Goal: Task Accomplishment & Management: Manage account settings

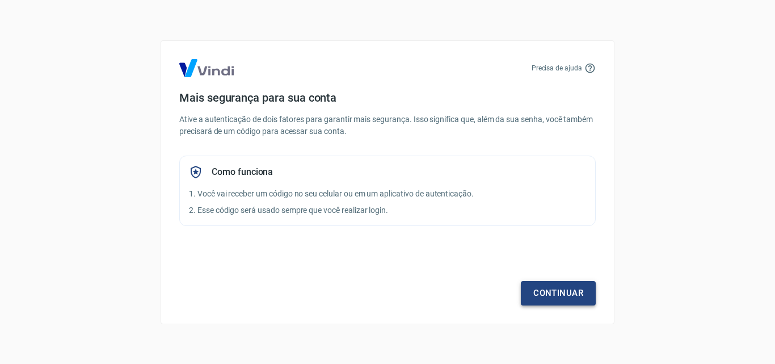
click at [552, 288] on link "Continuar" at bounding box center [558, 293] width 75 height 24
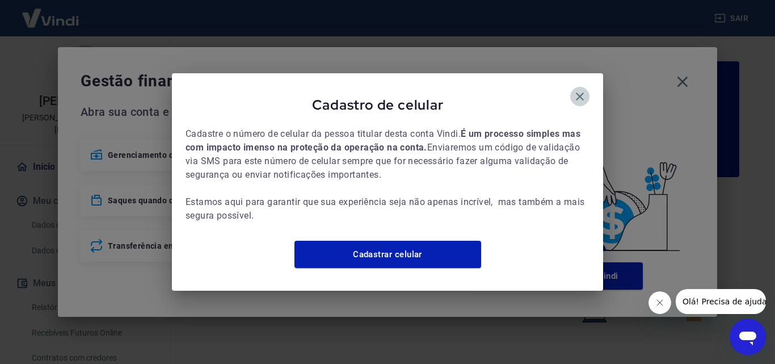
drag, startPoint x: 580, startPoint y: 90, endPoint x: 746, endPoint y: 98, distance: 166.4
click at [580, 92] on icon "button" at bounding box center [580, 96] width 8 height 8
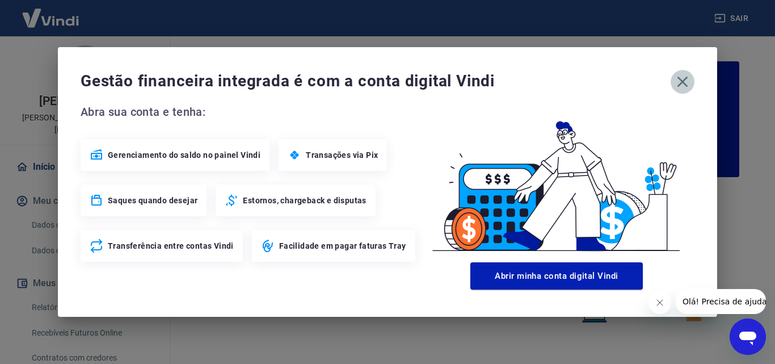
click at [680, 85] on icon "button" at bounding box center [682, 82] width 18 height 18
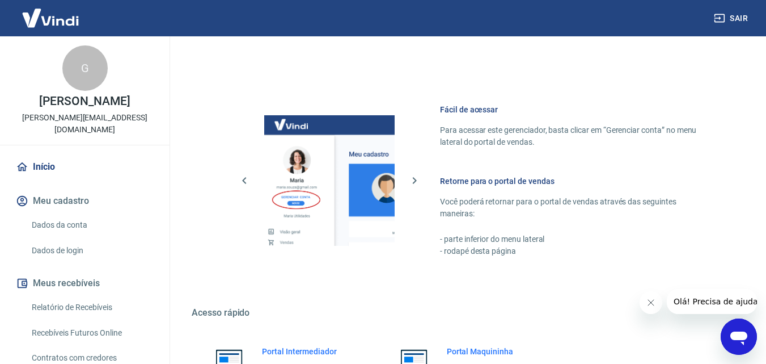
scroll to position [685, 0]
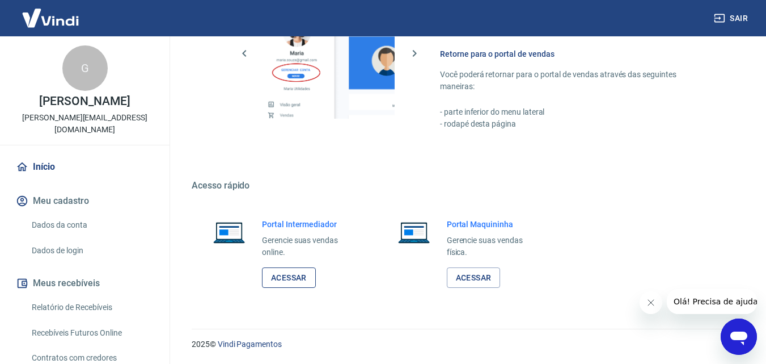
click at [293, 271] on link "Acessar" at bounding box center [289, 277] width 54 height 21
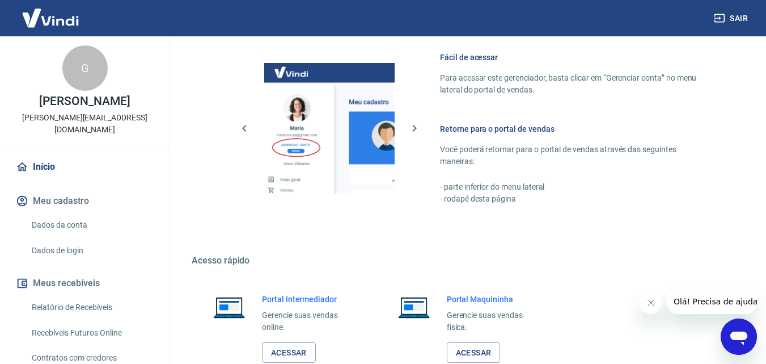
scroll to position [515, 0]
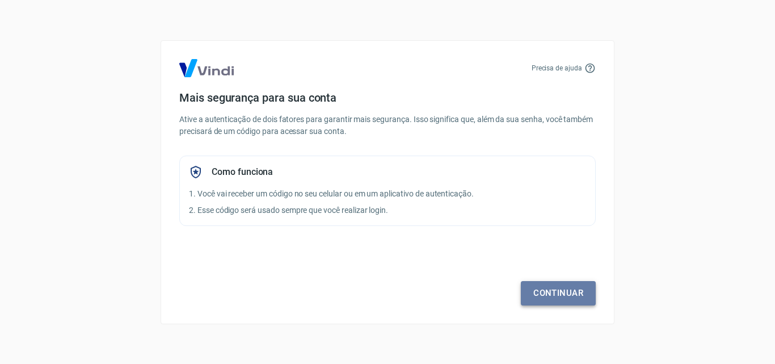
click at [558, 293] on link "Continuar" at bounding box center [558, 293] width 75 height 24
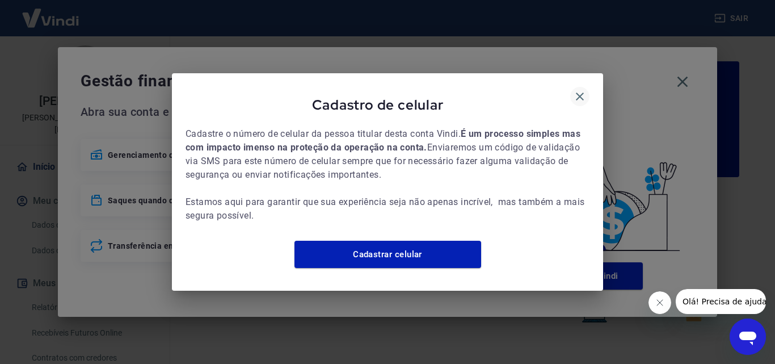
click at [584, 92] on icon "button" at bounding box center [580, 97] width 14 height 14
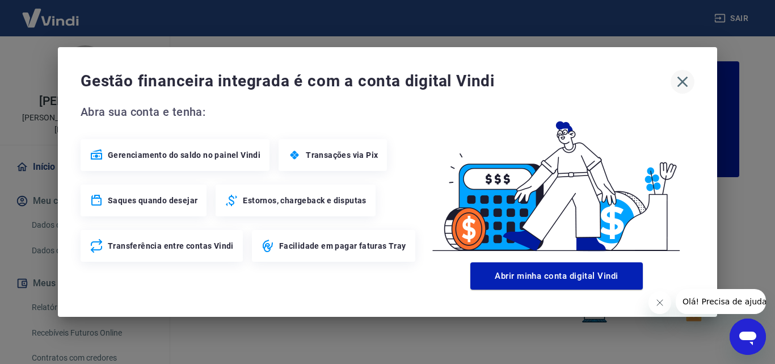
click at [683, 75] on icon "button" at bounding box center [682, 82] width 18 height 18
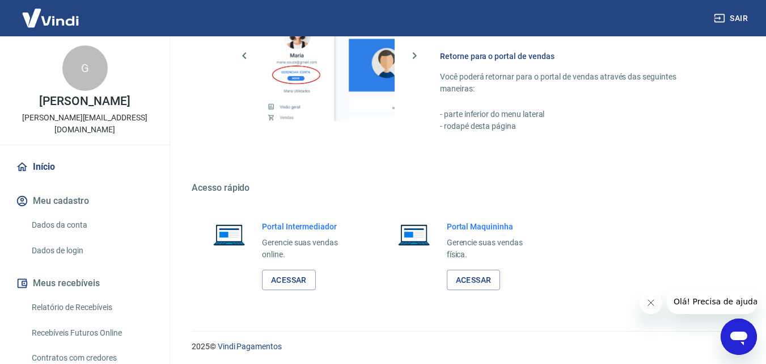
scroll to position [685, 0]
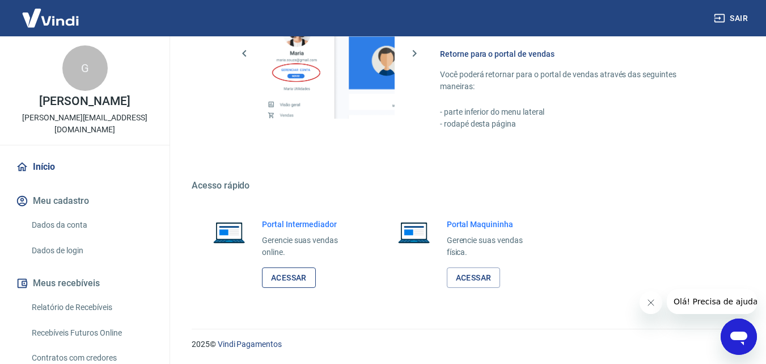
click at [297, 281] on link "Acessar" at bounding box center [289, 277] width 54 height 21
